Goal: Information Seeking & Learning: Learn about a topic

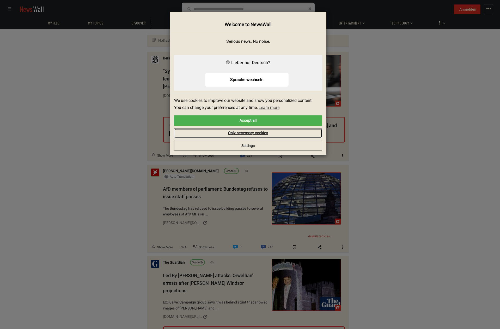
click at [261, 134] on link "Only necessary cookies" at bounding box center [248, 134] width 148 height 10
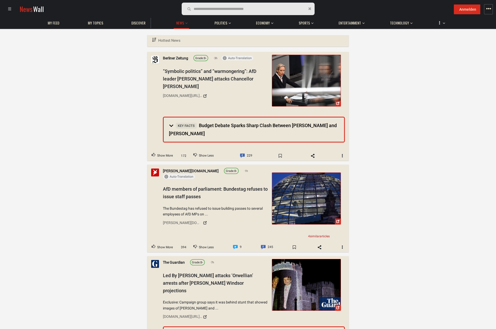
click at [400, 22] on span "Technology" at bounding box center [399, 23] width 19 height 5
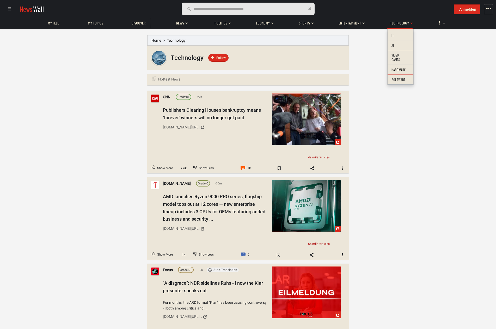
click at [398, 72] on li "Hardware" at bounding box center [401, 70] width 26 height 10
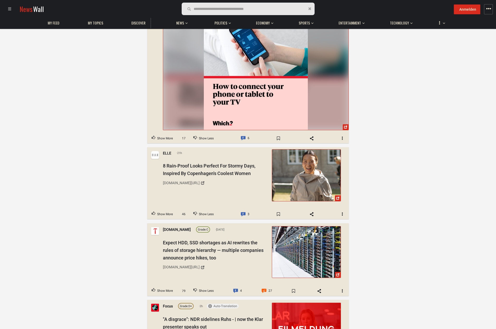
scroll to position [652, 0]
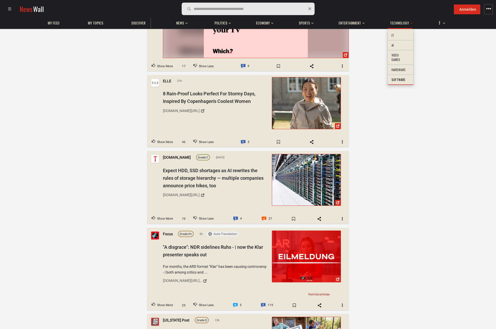
click at [403, 77] on li "Software" at bounding box center [401, 80] width 26 height 10
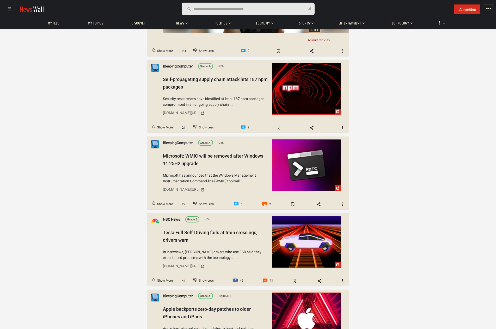
scroll to position [1460, 0]
